Goal: Task Accomplishment & Management: Manage account settings

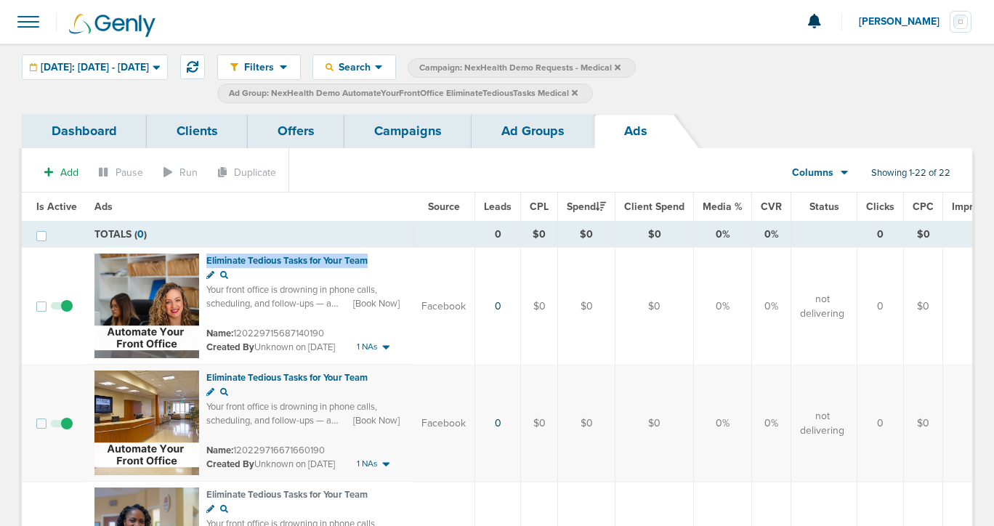
click at [417, 130] on link "Campaigns" at bounding box center [408, 131] width 127 height 34
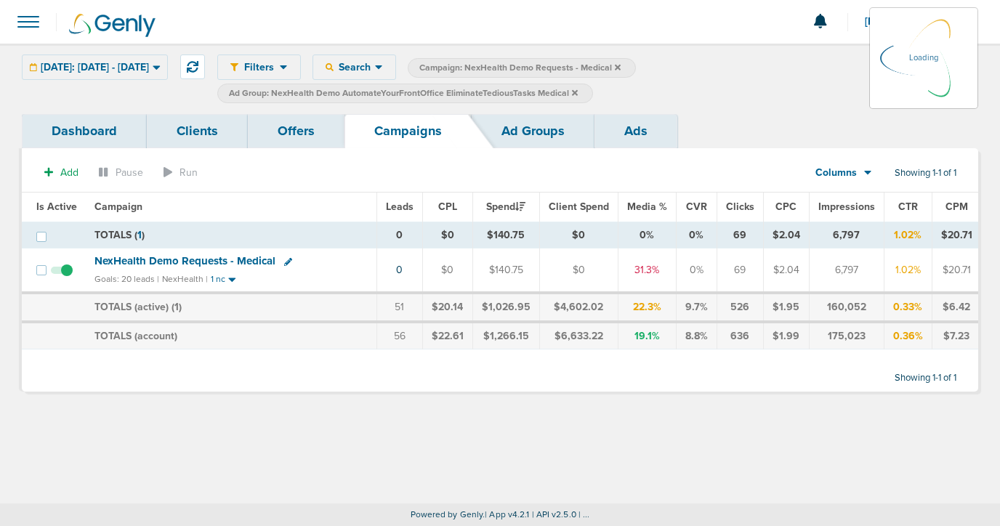
click at [578, 93] on icon at bounding box center [575, 92] width 6 height 6
click at [578, 92] on icon at bounding box center [575, 92] width 6 height 6
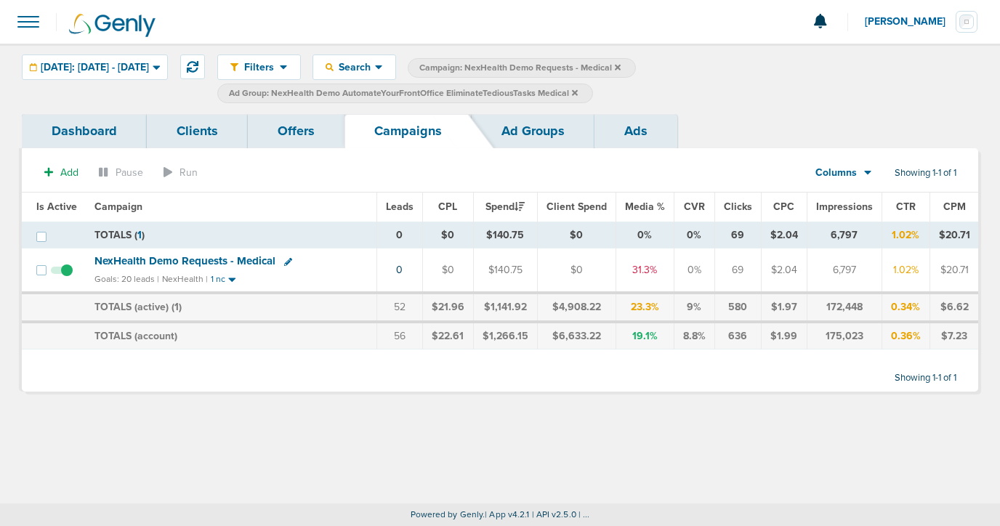
click at [578, 90] on icon at bounding box center [575, 93] width 6 height 9
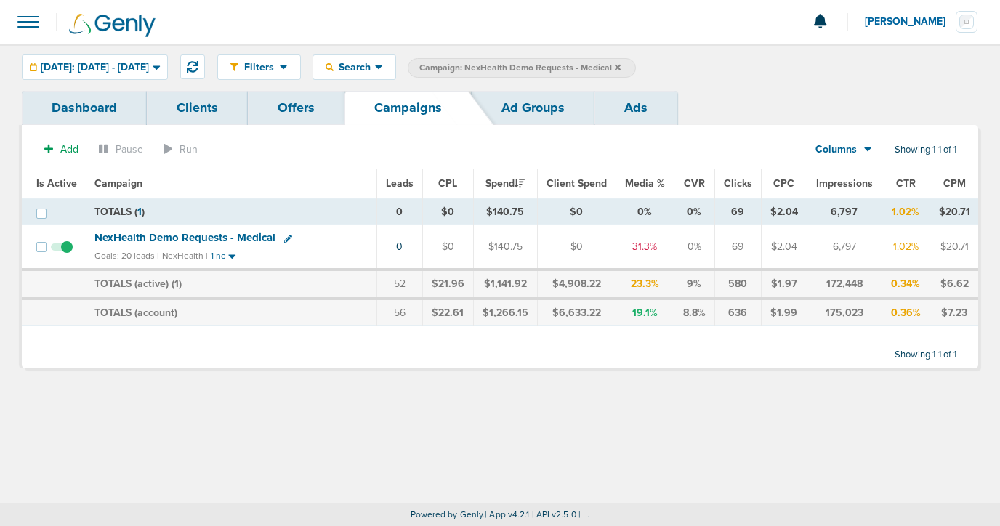
click at [621, 65] on icon at bounding box center [618, 67] width 6 height 6
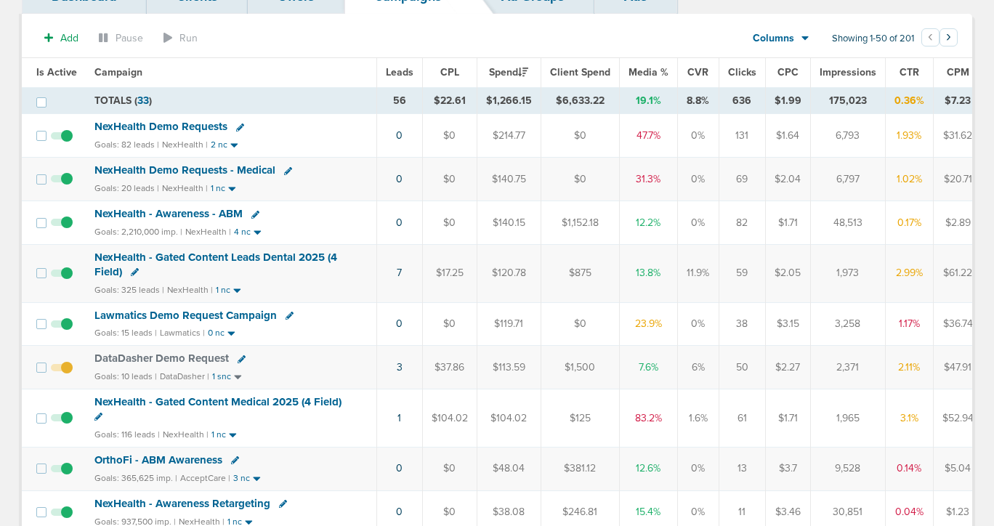
scroll to position [116, 0]
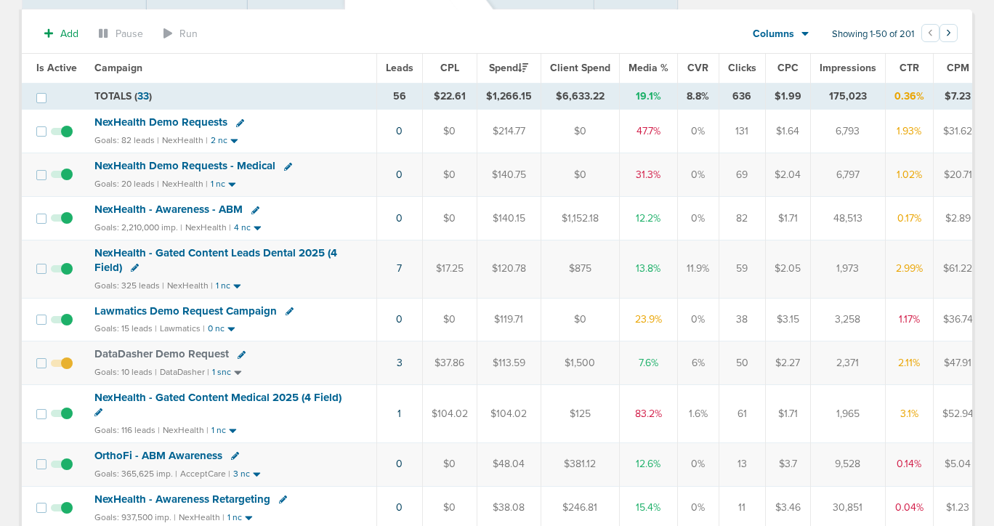
click at [173, 125] on span "NexHealth Demo Requests" at bounding box center [161, 122] width 133 height 13
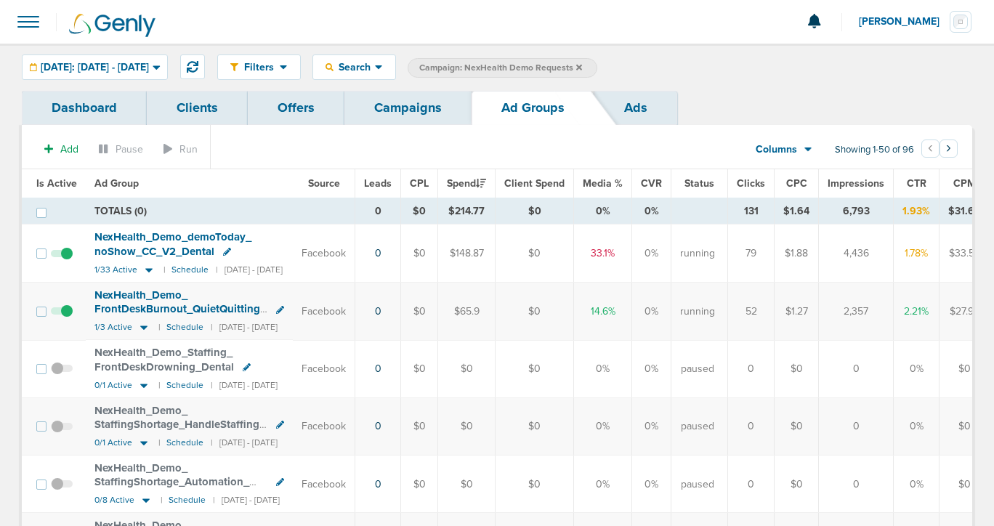
click at [65, 261] on span at bounding box center [62, 261] width 22 height 0
click at [62, 257] on input "checkbox" at bounding box center [62, 257] width 0 height 0
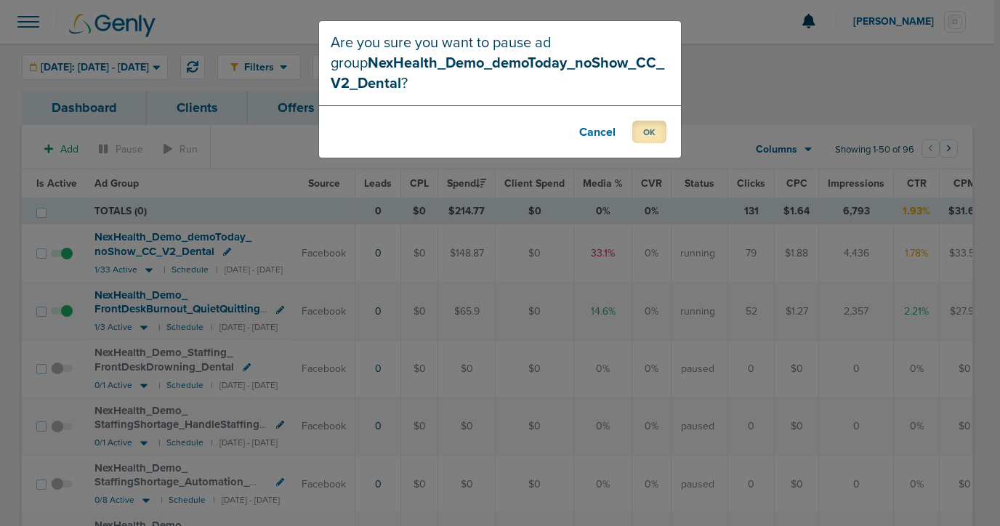
click at [646, 127] on button "OK" at bounding box center [649, 132] width 34 height 23
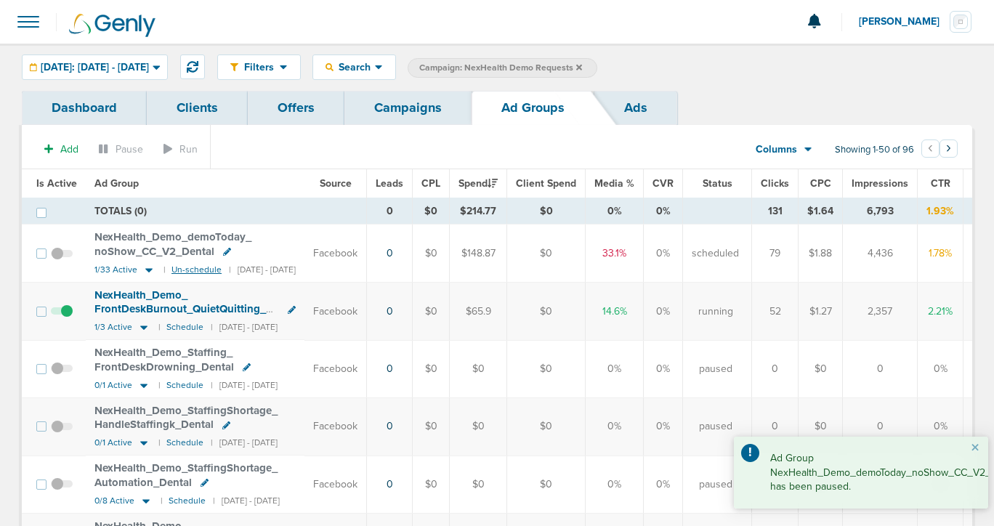
click at [194, 268] on small "Un-schedule" at bounding box center [197, 270] width 50 height 11
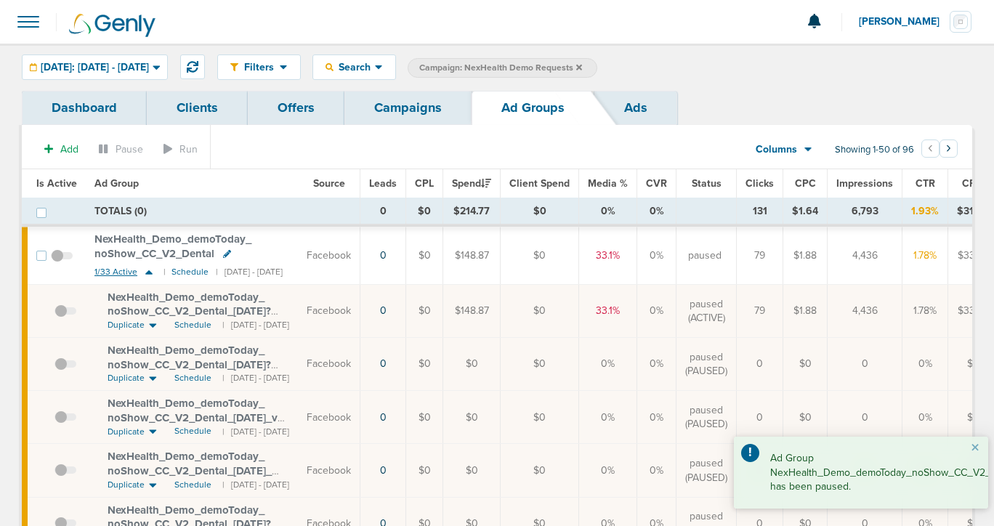
click at [148, 270] on icon at bounding box center [149, 272] width 15 height 12
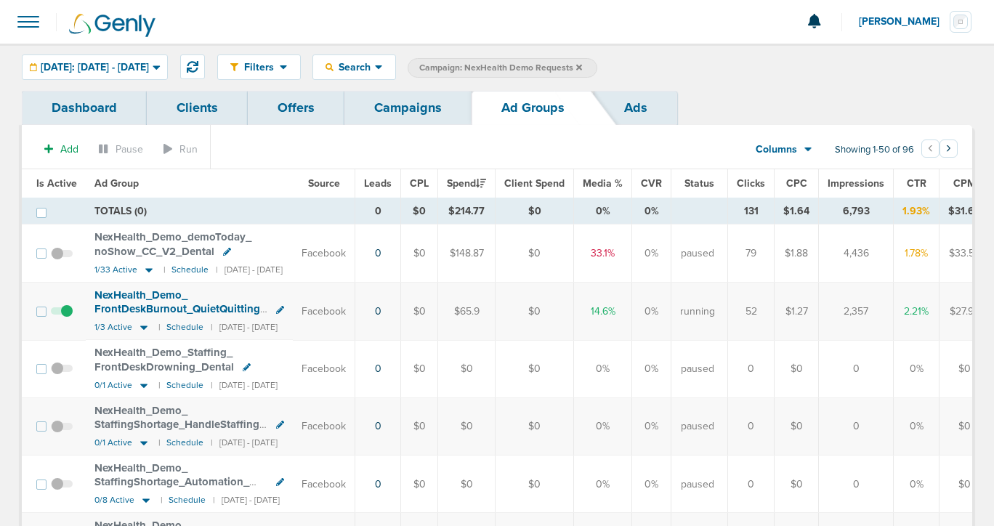
click at [390, 100] on link "Campaigns" at bounding box center [408, 108] width 127 height 34
